Goal: Information Seeking & Learning: Find specific fact

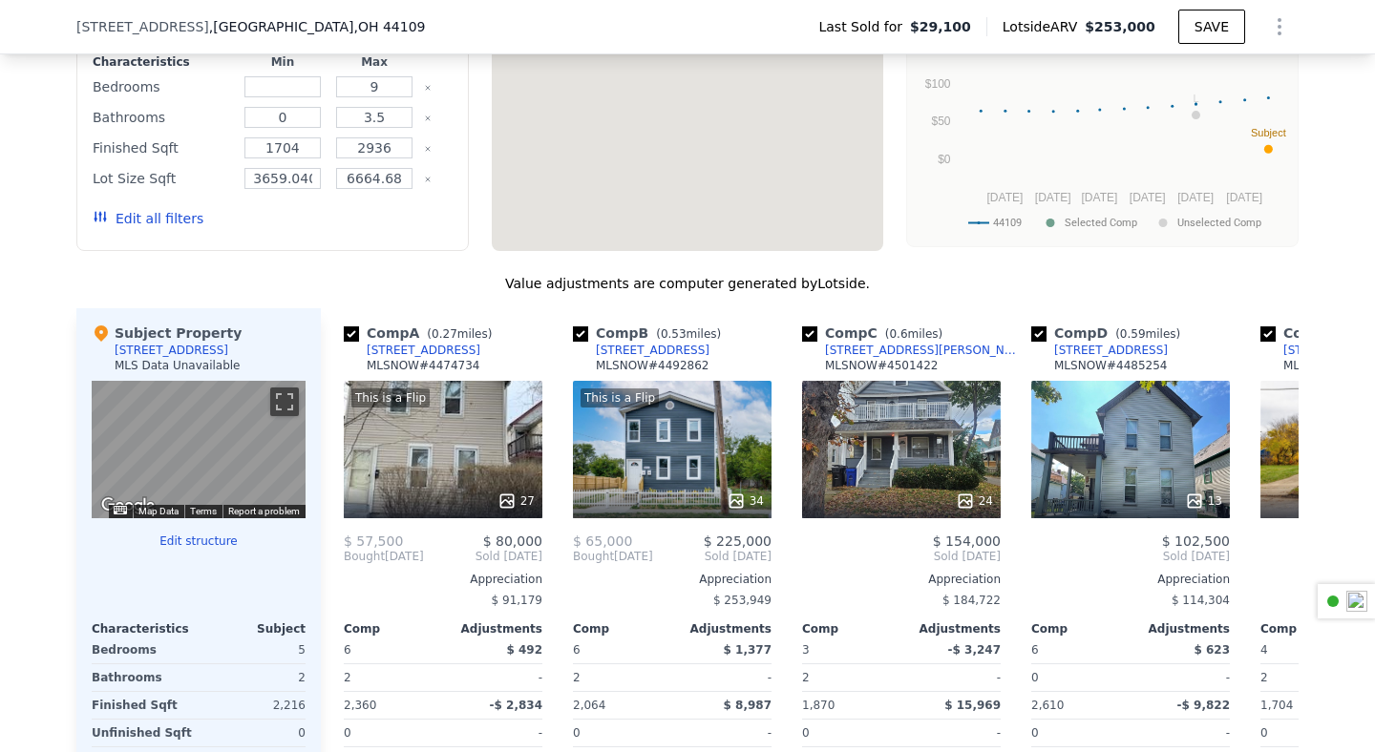
scroll to position [1637, 0]
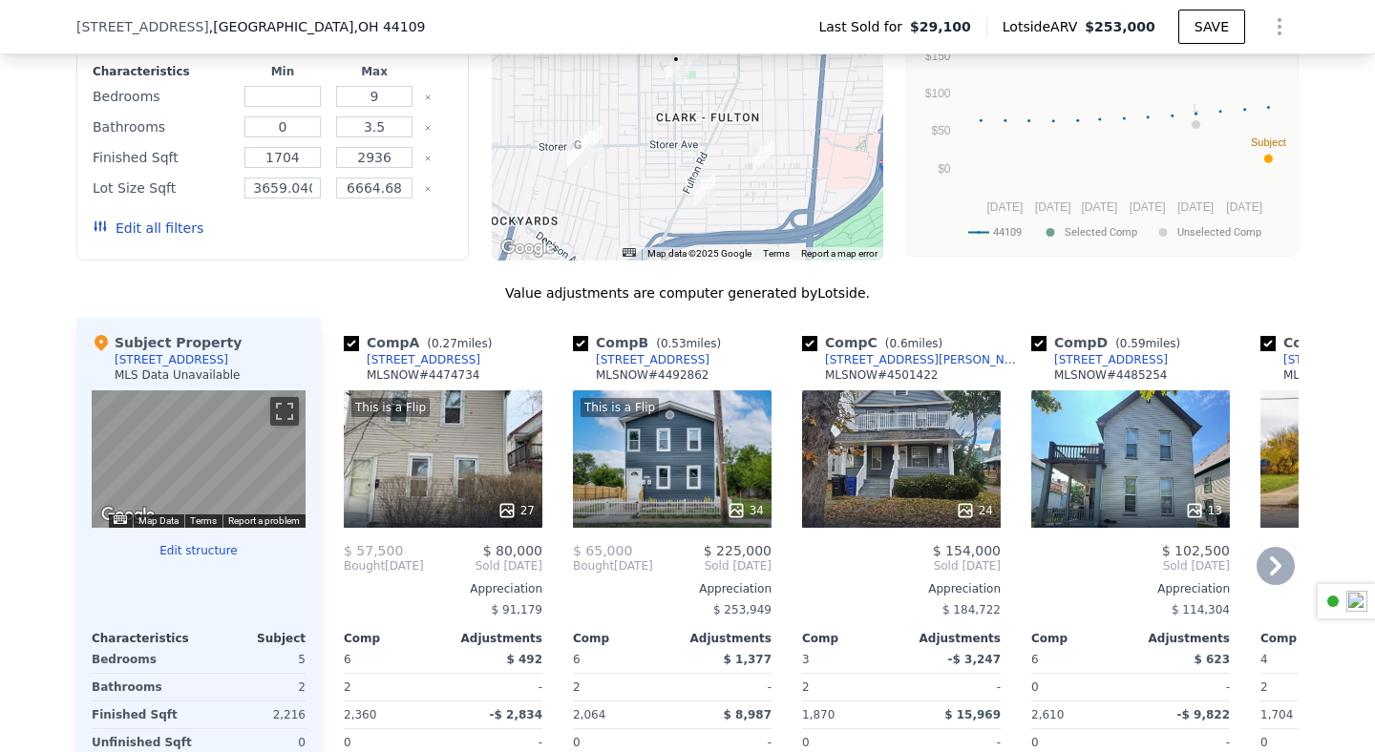
drag, startPoint x: 471, startPoint y: 358, endPoint x: 457, endPoint y: 361, distance: 13.7
click at [457, 361] on div "Comp A ( 0.27 miles) [STREET_ADDRESS] # 4474734" at bounding box center [443, 361] width 199 height 57
copy div "[STREET_ADDRESS]"
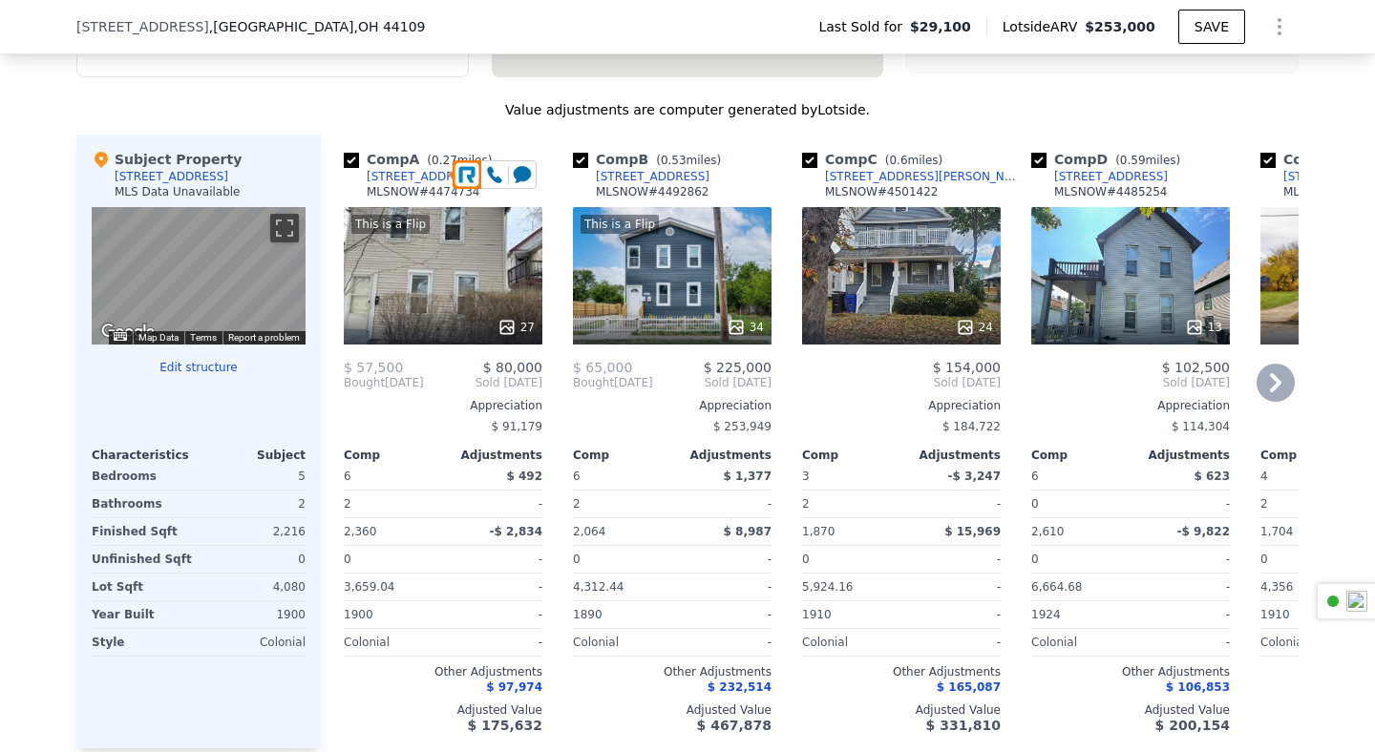
scroll to position [1823, 0]
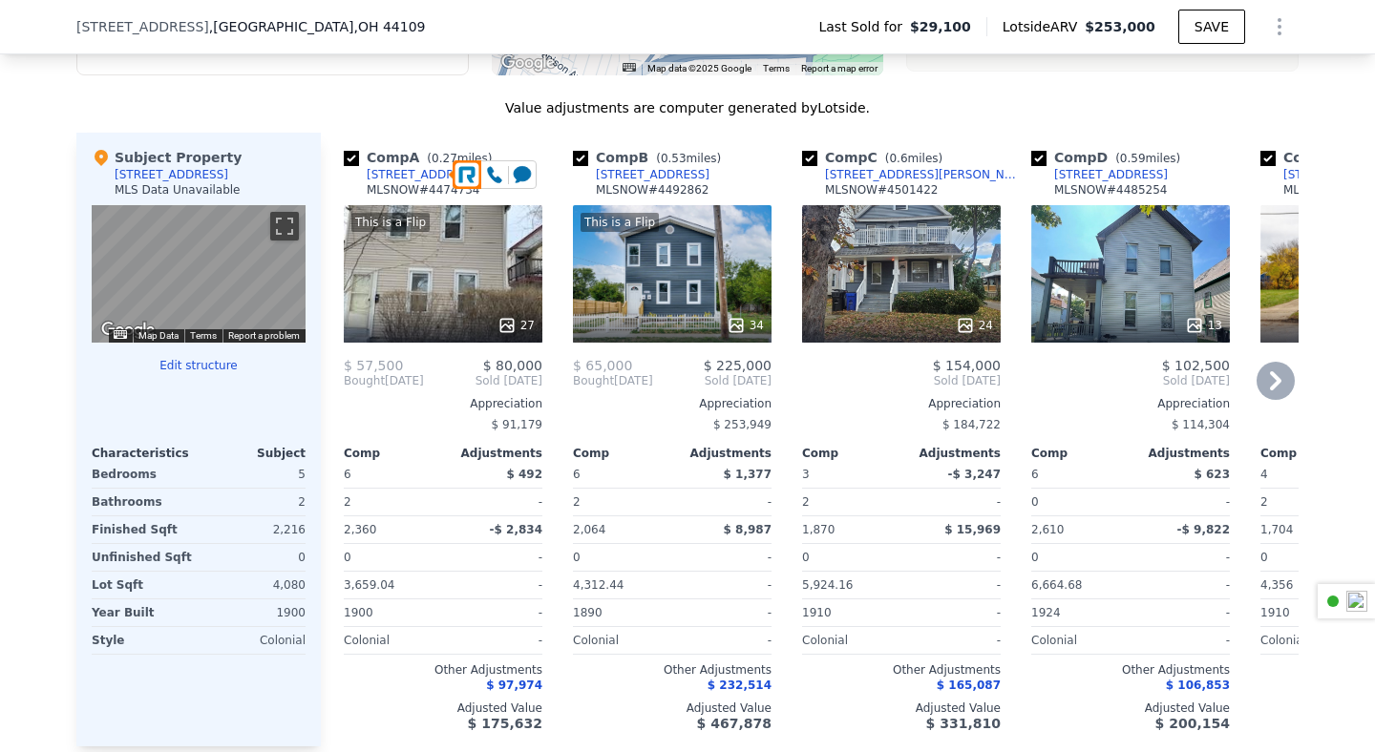
click at [693, 171] on div "Comp B ( 0.53 miles) [STREET_ADDRESS] # 4492862" at bounding box center [672, 176] width 199 height 57
click at [693, 174] on div "Comp B ( 0.53 miles) [STREET_ADDRESS] # 4492862" at bounding box center [672, 176] width 199 height 57
click at [686, 179] on div "Comp B ( 0.53 miles) [STREET_ADDRESS] # 4492862" at bounding box center [672, 176] width 199 height 57
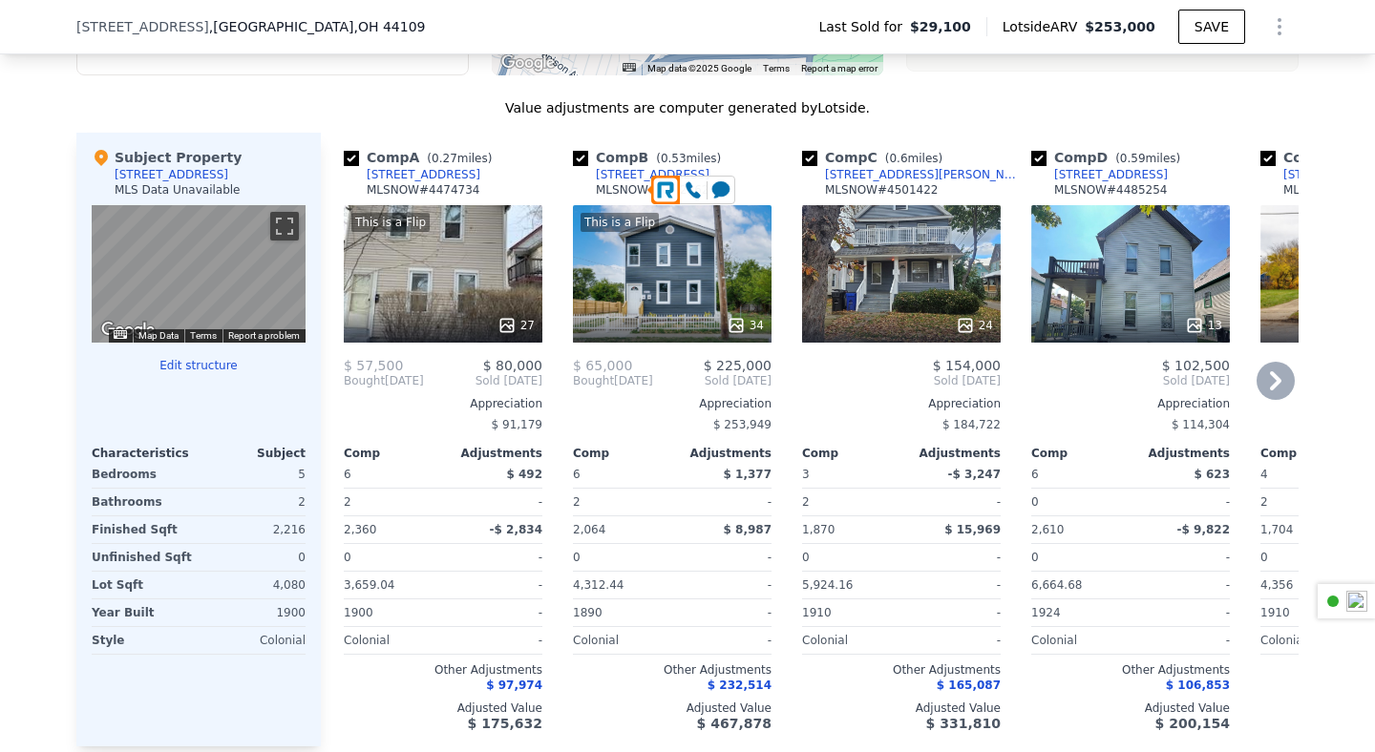
click at [770, 148] on div "Comp B ( 0.53 miles) [STREET_ADDRESS] # 4492862" at bounding box center [672, 176] width 199 height 57
drag, startPoint x: 591, startPoint y: 174, endPoint x: 684, endPoint y: 169, distance: 92.7
click at [684, 169] on div "Comp B ( 0.53 miles) [STREET_ADDRESS] # 4492862" at bounding box center [672, 176] width 199 height 57
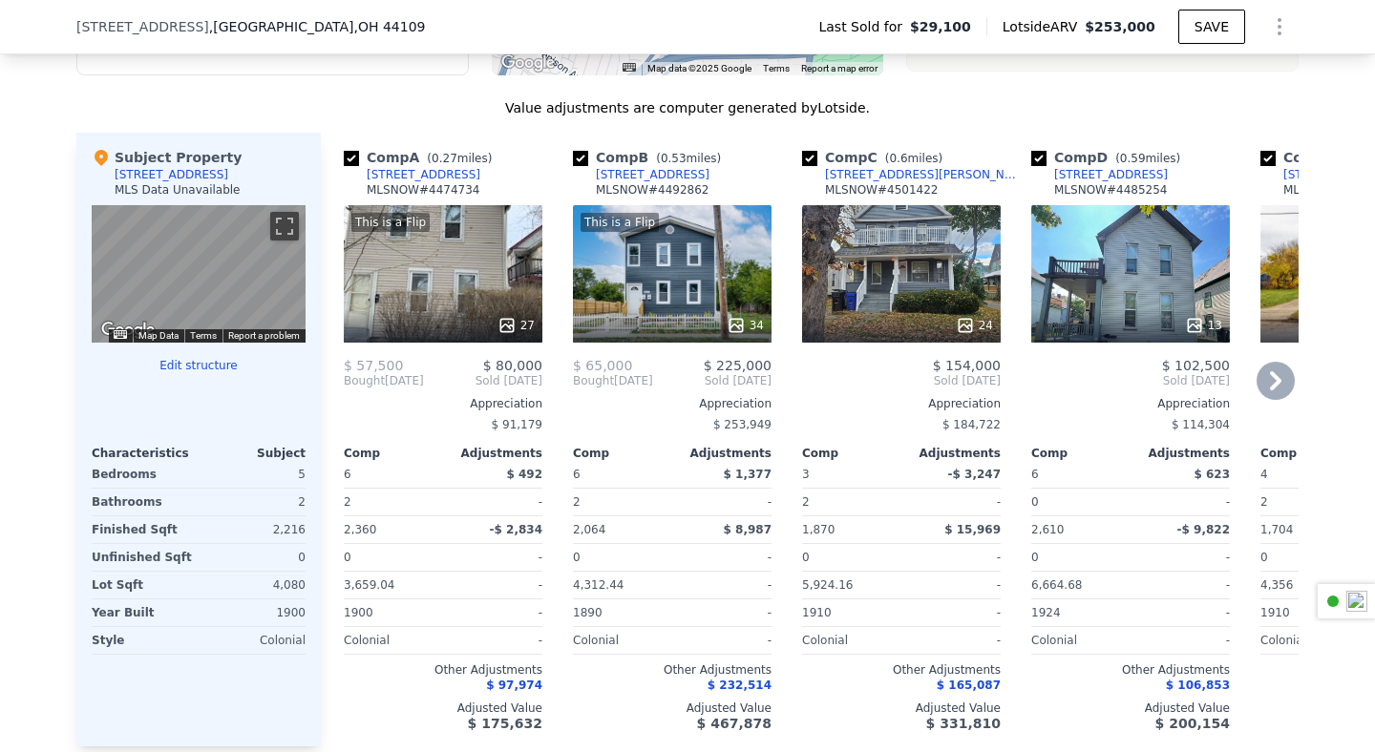
click at [703, 180] on div "Comp B ( 0.53 miles) [STREET_ADDRESS] # 4492862" at bounding box center [672, 176] width 199 height 57
drag, startPoint x: 702, startPoint y: 179, endPoint x: 587, endPoint y: 176, distance: 114.6
click at [587, 176] on div "Comp B ( 0.53 miles) [STREET_ADDRESS] # 4492862" at bounding box center [672, 176] width 199 height 57
copy div "[STREET_ADDRESS]"
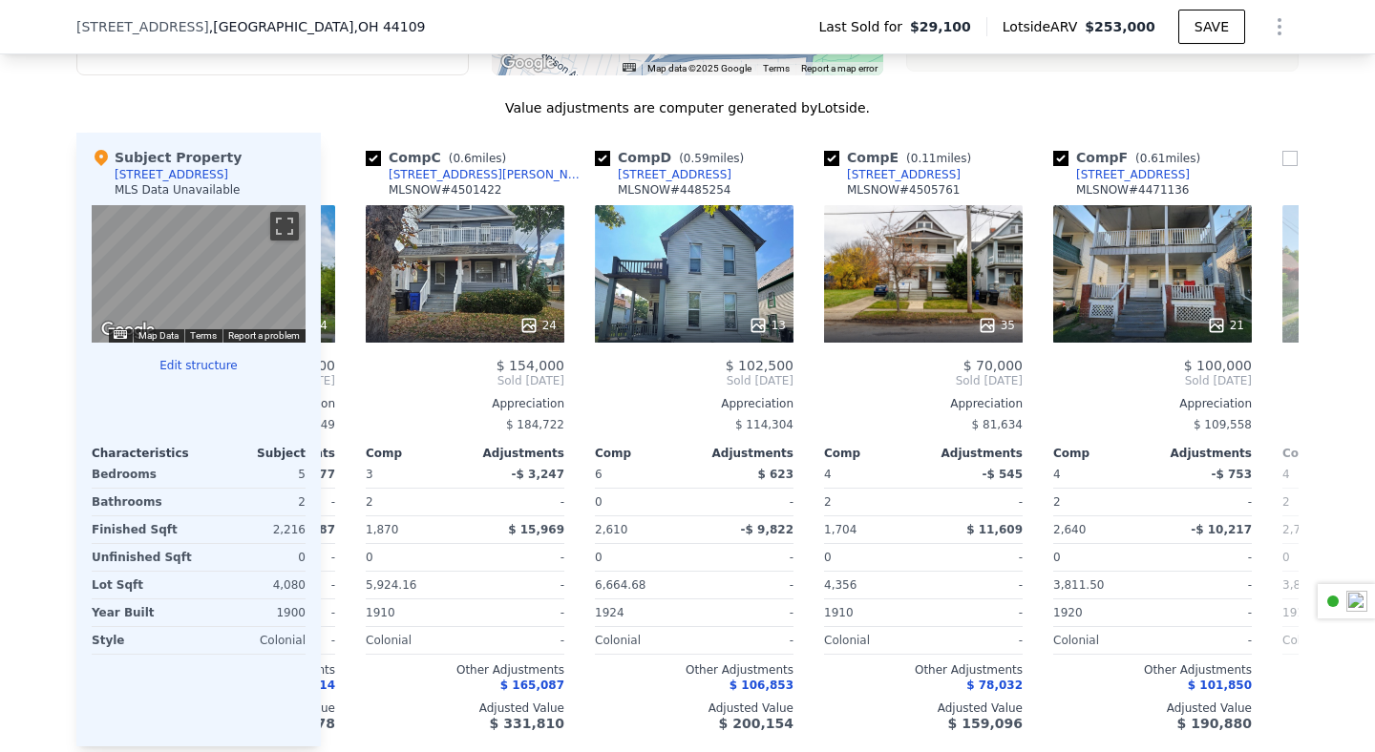
scroll to position [0, 229]
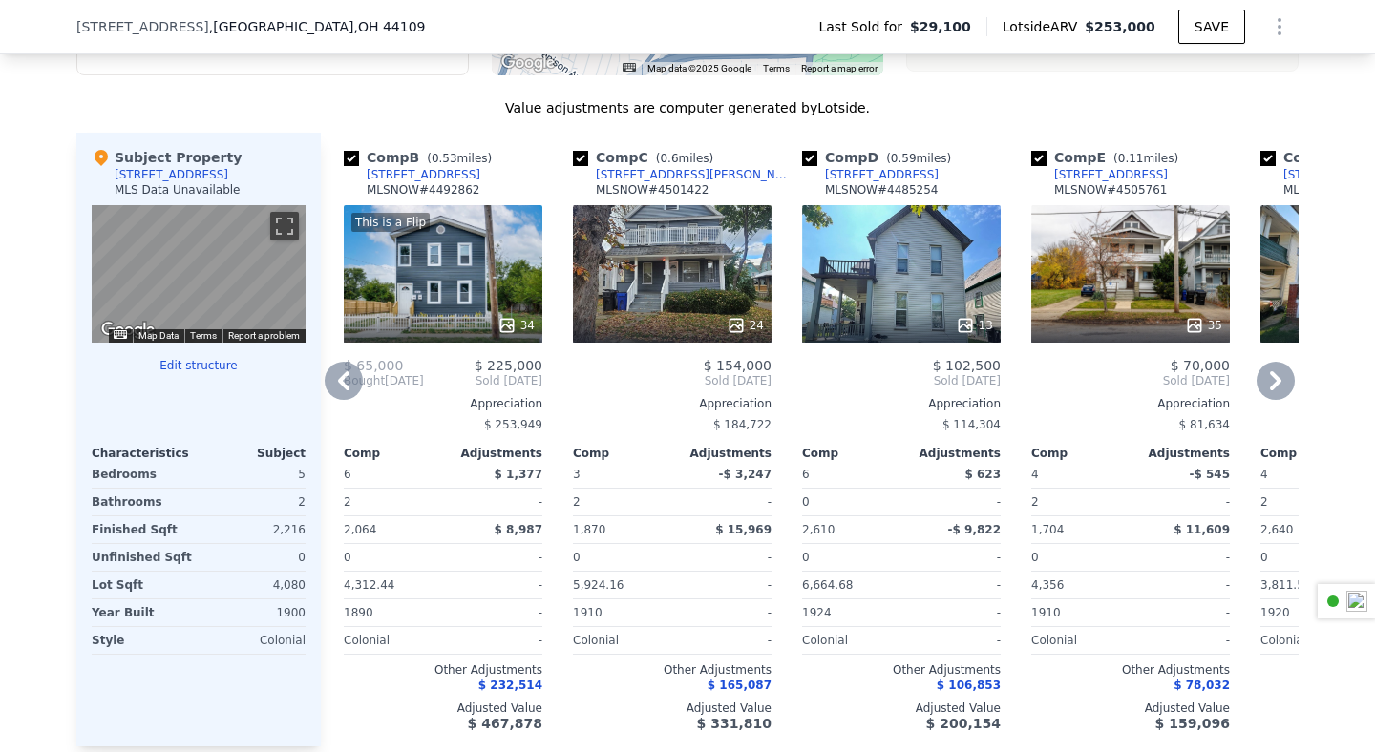
click at [693, 173] on div "Comp C ( 0.6 miles) [STREET_ADDRESS][PERSON_NAME]" at bounding box center [672, 176] width 199 height 57
click at [704, 177] on div "Comp C ( 0.6 miles) [STREET_ADDRESS][PERSON_NAME]" at bounding box center [672, 176] width 199 height 57
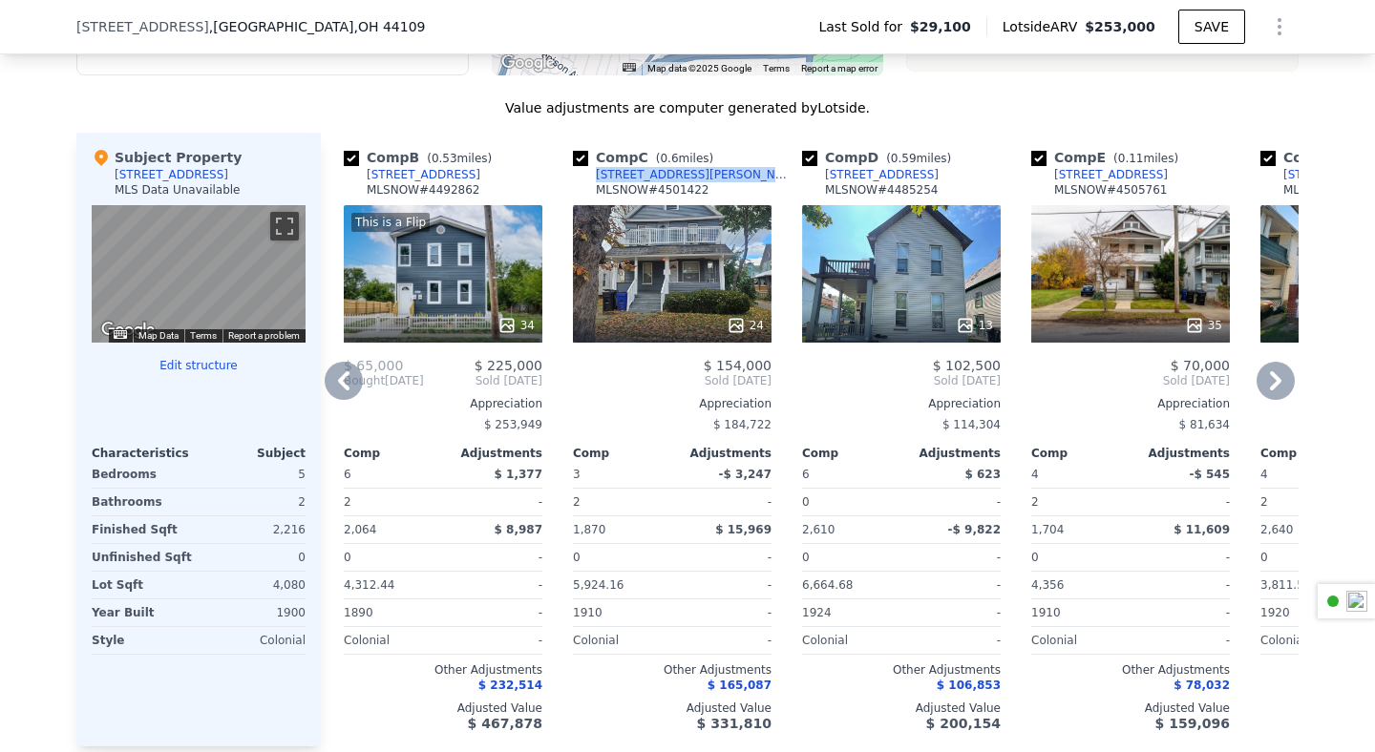
drag, startPoint x: 693, startPoint y: 176, endPoint x: 583, endPoint y: 176, distance: 109.8
click at [583, 176] on div "Comp C ( 0.6 miles) [STREET_ADDRESS][PERSON_NAME]" at bounding box center [672, 176] width 199 height 57
copy div "[STREET_ADDRESS][PERSON_NAME]"
